Goal: Task Accomplishment & Management: Complete application form

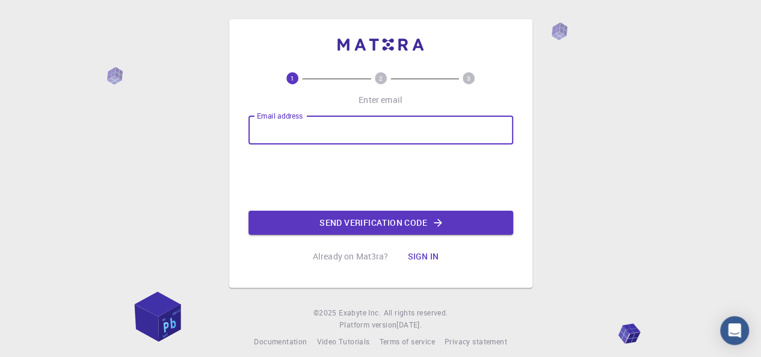
click at [495, 123] on input "Email address" at bounding box center [380, 129] width 265 height 29
type input "[EMAIL_ADDRESS][DOMAIN_NAME]"
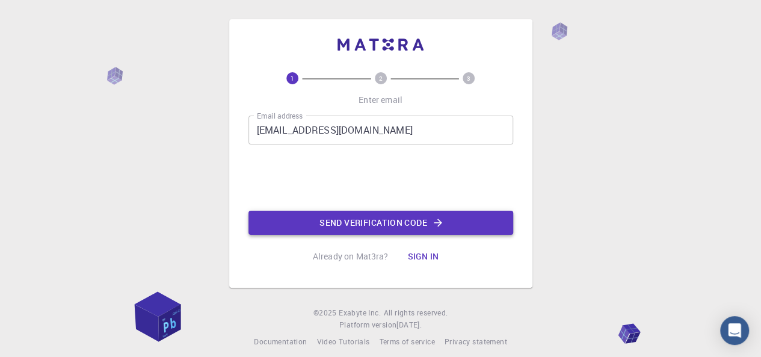
click at [365, 219] on button "Send verification code" at bounding box center [380, 222] width 265 height 24
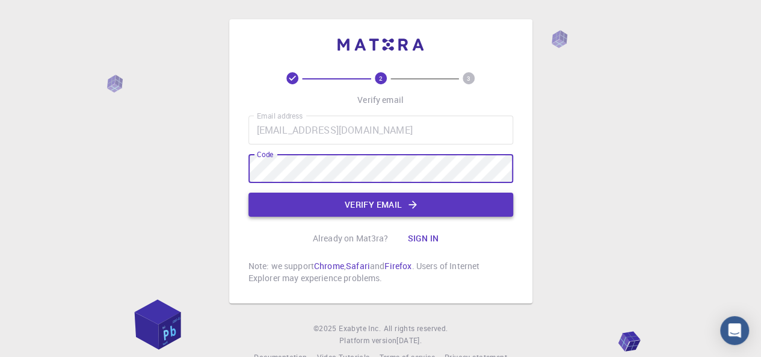
click at [413, 200] on icon "button" at bounding box center [412, 204] width 12 height 12
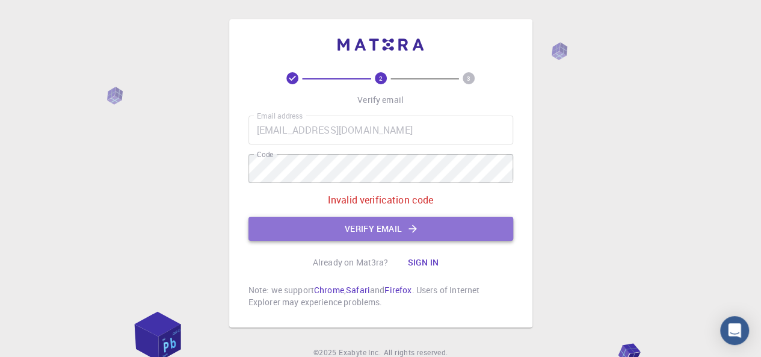
click at [381, 230] on button "Verify email" at bounding box center [380, 228] width 265 height 24
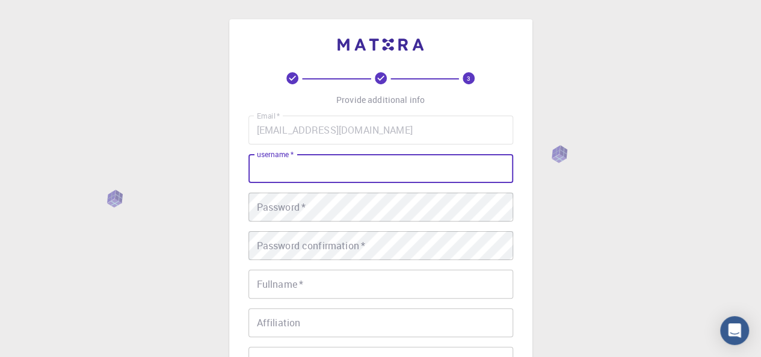
click at [362, 174] on input "username   *" at bounding box center [380, 168] width 265 height 29
type input "Moh.Backr"
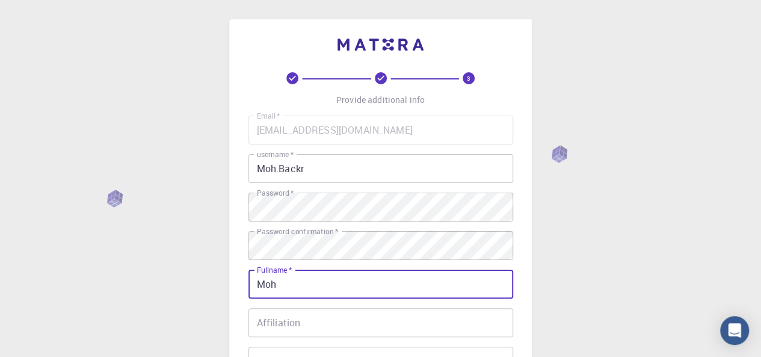
type input "Moh"
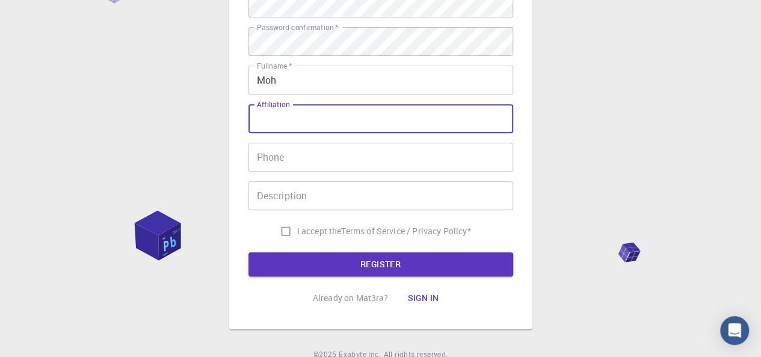
scroll to position [200, 0]
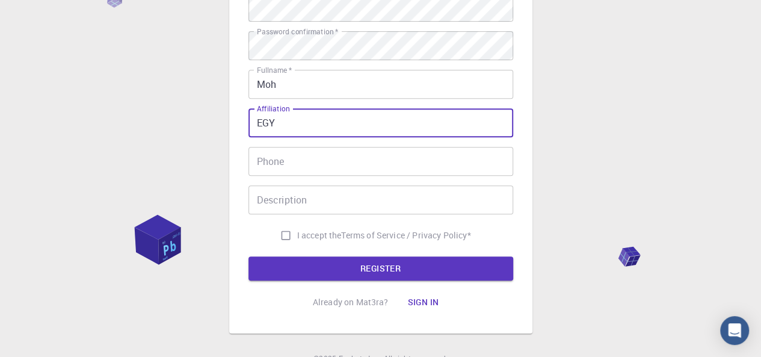
type input "EGY"
click at [357, 163] on input "Phone" at bounding box center [380, 161] width 265 height 29
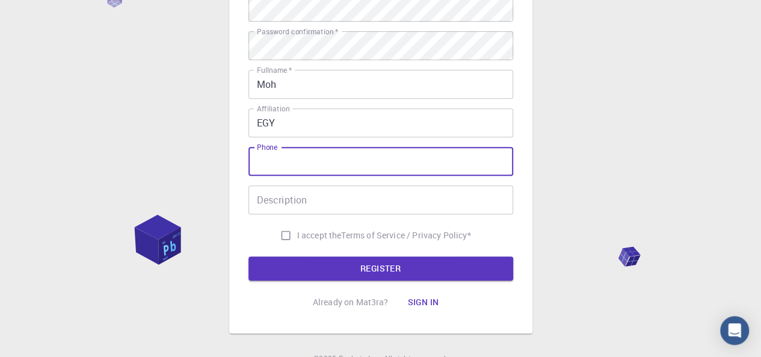
type input "01500051329"
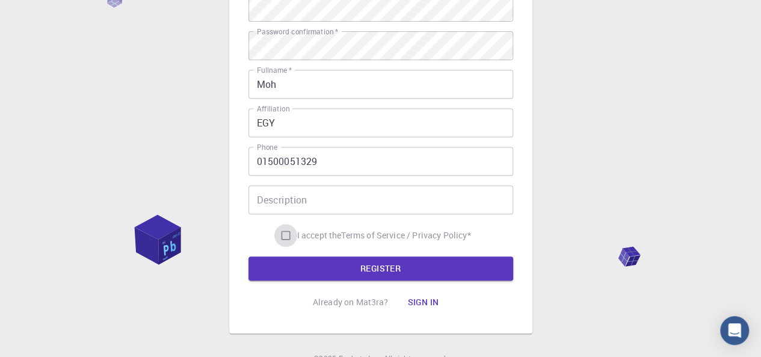
click at [280, 233] on input "I accept the Terms of Service / Privacy Policy *" at bounding box center [285, 235] width 23 height 23
checkbox input "true"
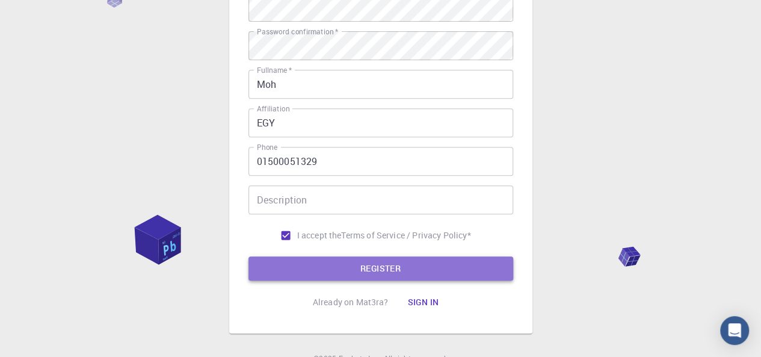
click at [354, 266] on button "REGISTER" at bounding box center [380, 268] width 265 height 24
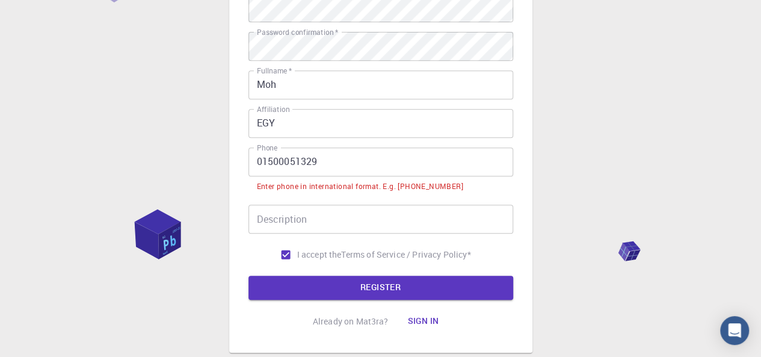
click at [257, 162] on input "01500051329" at bounding box center [380, 161] width 265 height 29
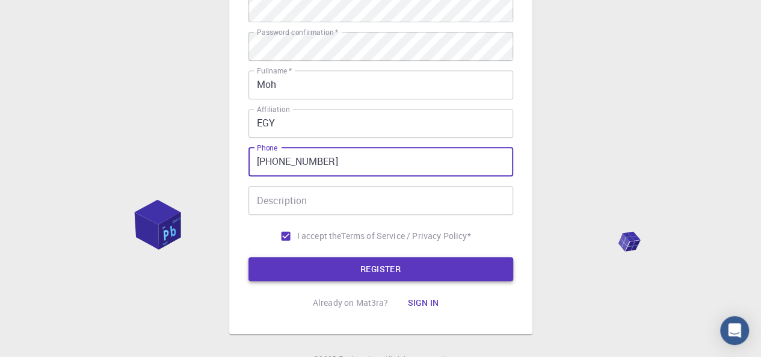
type input "+201500051329"
click at [350, 269] on button "REGISTER" at bounding box center [380, 269] width 265 height 24
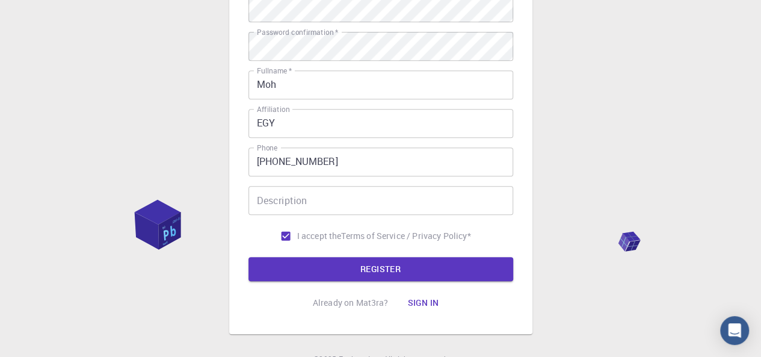
click at [705, 250] on div "3 Provide additional info Email   * backr7000@gmail.com Email   * username   * …" at bounding box center [380, 91] width 761 height 643
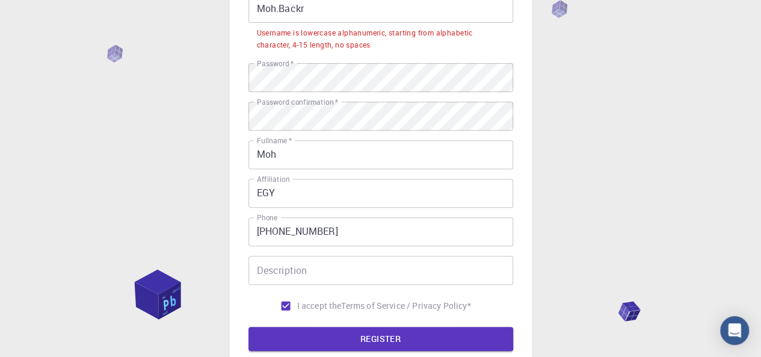
scroll to position [37, 0]
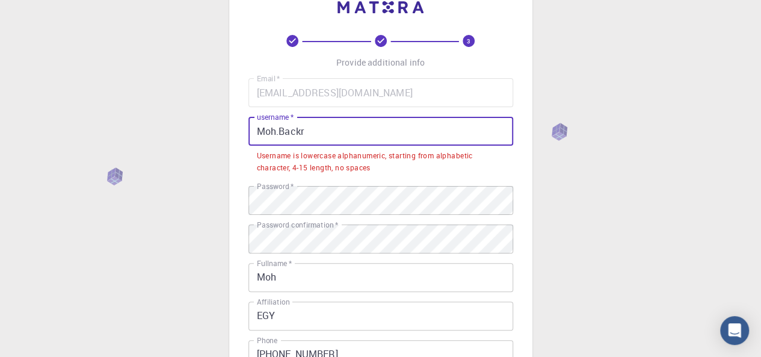
click at [284, 132] on input "Moh.Backr" at bounding box center [380, 131] width 265 height 29
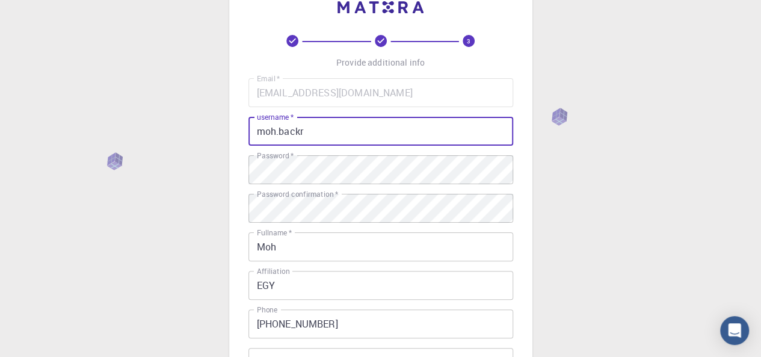
type input "moh.backr"
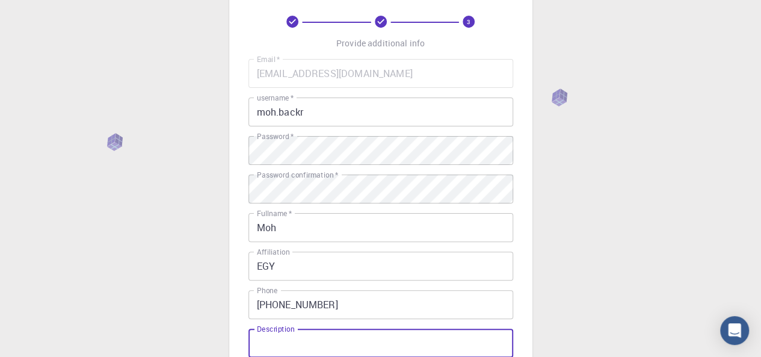
scroll to position [256, 0]
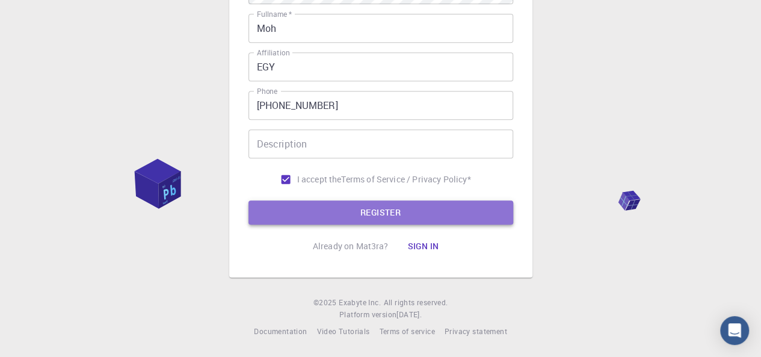
click at [342, 212] on button "REGISTER" at bounding box center [380, 212] width 265 height 24
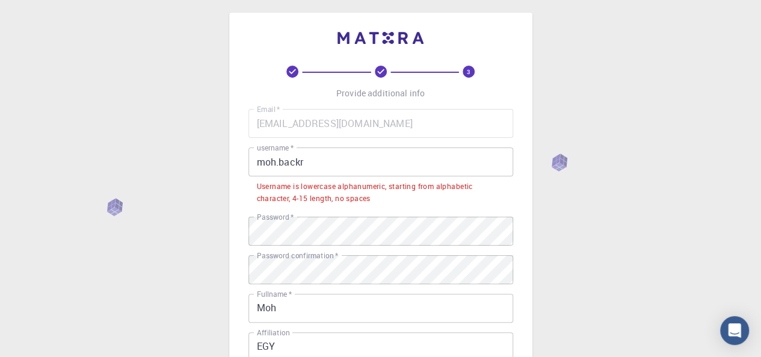
scroll to position [0, 0]
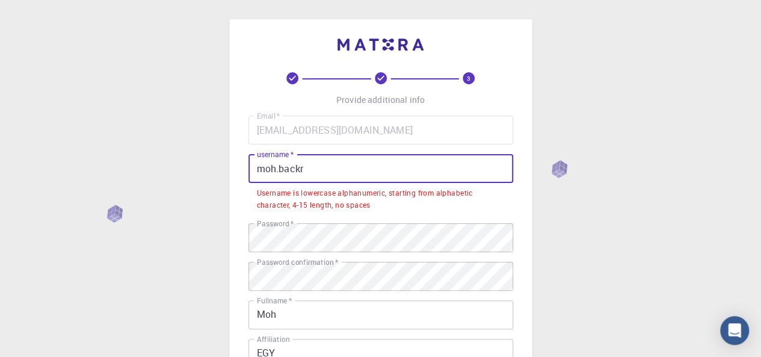
click at [281, 167] on input "moh.backr" at bounding box center [380, 168] width 265 height 29
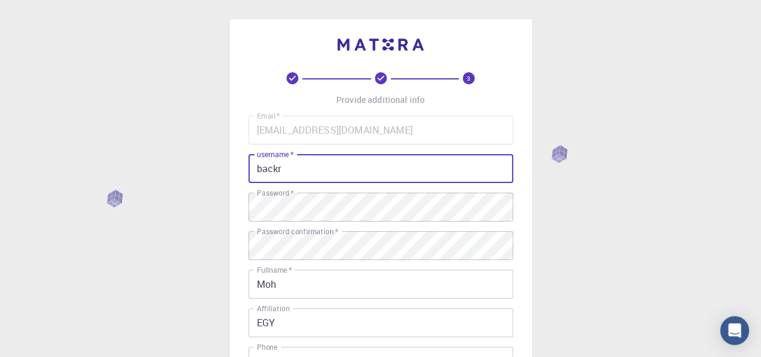
type input "backr"
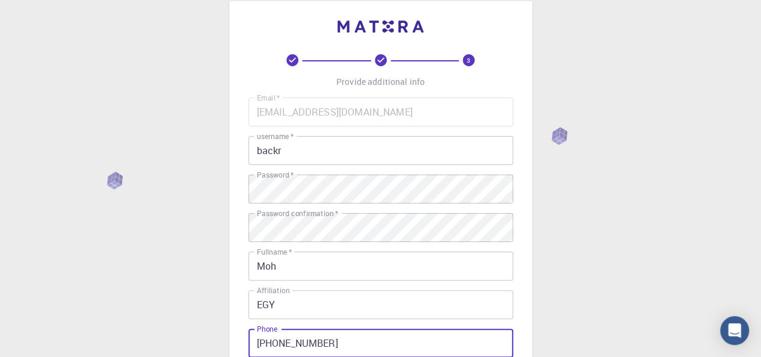
scroll to position [221, 0]
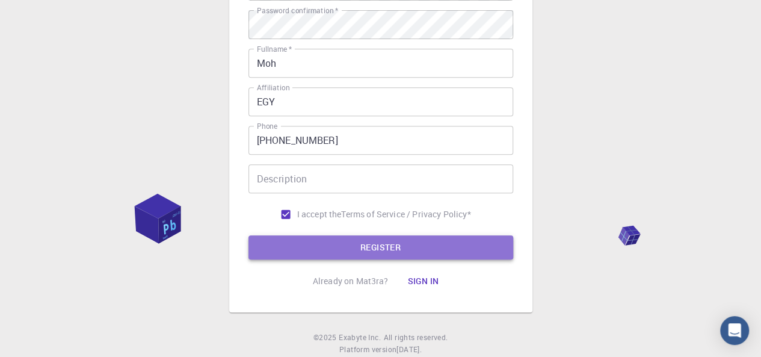
click at [350, 250] on button "REGISTER" at bounding box center [380, 247] width 265 height 24
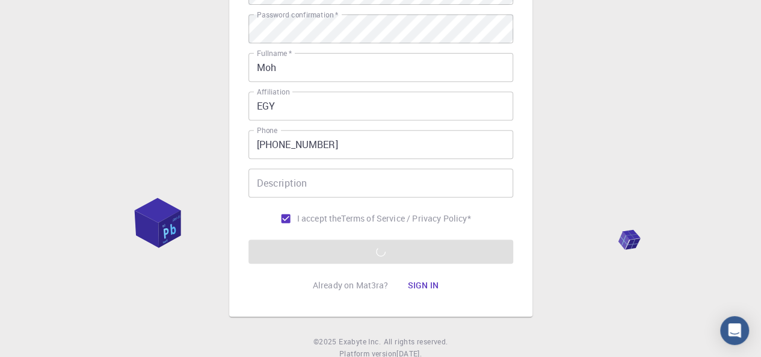
scroll to position [241, 0]
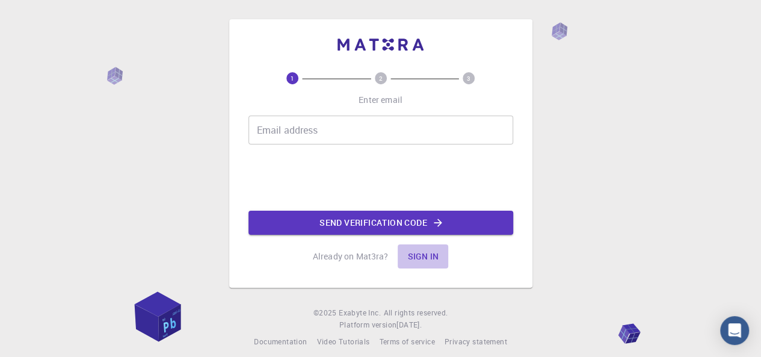
click at [427, 256] on button "Sign in" at bounding box center [422, 256] width 51 height 24
